Goal: Task Accomplishment & Management: Use online tool/utility

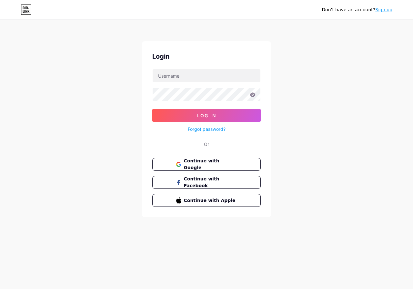
click at [202, 71] on input "text" at bounding box center [206, 75] width 108 height 13
type input "[EMAIL_ADDRESS][DOMAIN_NAME]"
click at [199, 76] on input "[EMAIL_ADDRESS][DOMAIN_NAME]" at bounding box center [206, 75] width 108 height 13
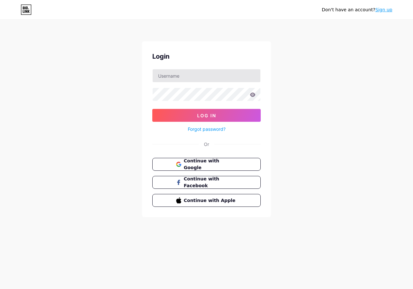
drag, startPoint x: 199, startPoint y: 76, endPoint x: 200, endPoint y: 79, distance: 3.4
click at [199, 76] on input "text" at bounding box center [206, 75] width 108 height 13
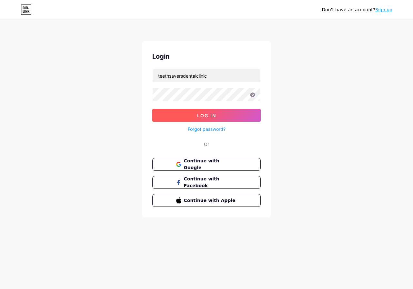
click at [208, 113] on span "Log In" at bounding box center [206, 115] width 19 height 5
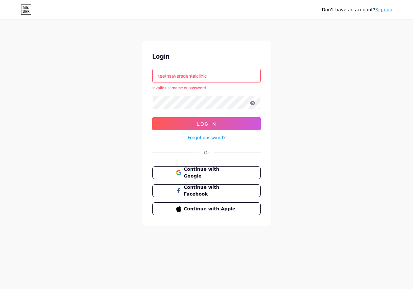
click at [211, 77] on input "teethsaversdentalclinic" at bounding box center [206, 75] width 108 height 13
type input "teethsavers"
click at [174, 125] on button "Log In" at bounding box center [206, 123] width 108 height 13
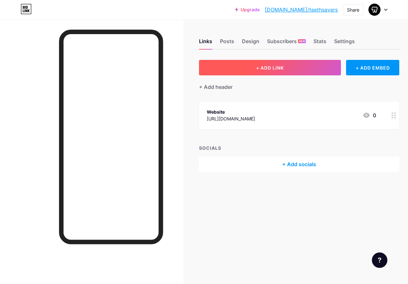
click at [284, 70] on span "+ ADD LINK" at bounding box center [270, 67] width 28 height 5
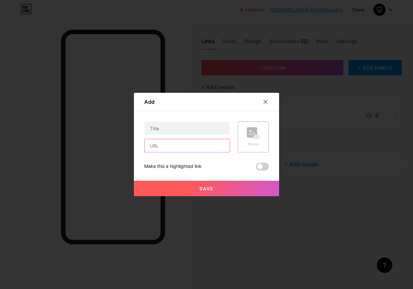
click at [195, 150] on input "text" at bounding box center [186, 145] width 85 height 13
paste input "[URL][DOMAIN_NAME]"
type input "[URL][DOMAIN_NAME]"
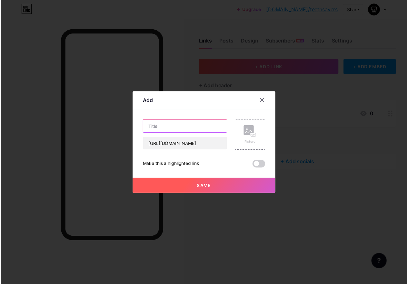
scroll to position [0, 0]
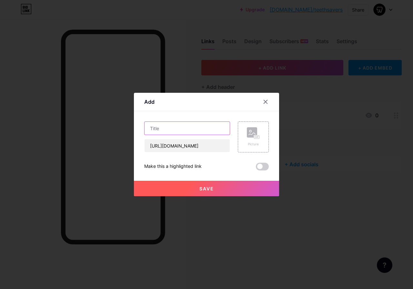
click at [184, 127] on input "text" at bounding box center [186, 128] width 85 height 13
paste input "Biological dentist in [GEOGRAPHIC_DATA] [GEOGRAPHIC_DATA]"
type input "Biological dentist in [GEOGRAPHIC_DATA] [GEOGRAPHIC_DATA]"
click at [204, 188] on span "Save" at bounding box center [206, 188] width 15 height 5
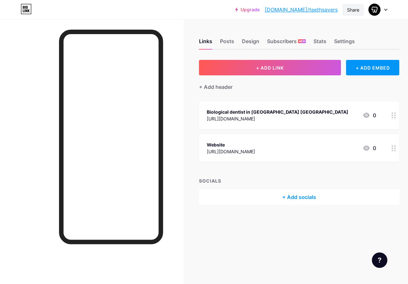
click at [355, 8] on div "Share" at bounding box center [353, 9] width 12 height 7
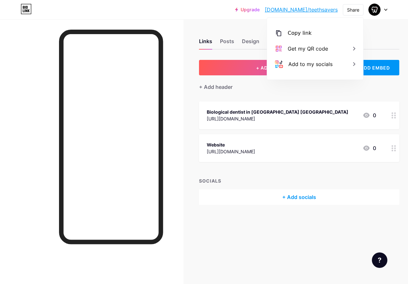
drag, startPoint x: 313, startPoint y: 34, endPoint x: 258, endPoint y: 151, distance: 129.1
click at [312, 36] on div "Copy link" at bounding box center [315, 32] width 96 height 15
